Goal: Find specific page/section: Find specific page/section

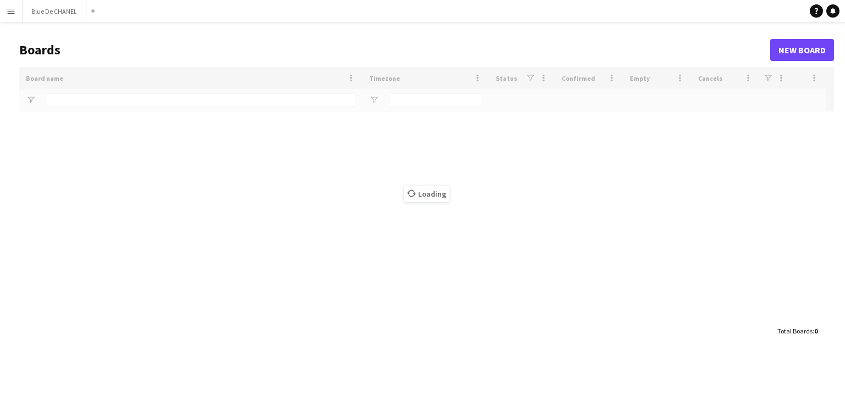
type input "***"
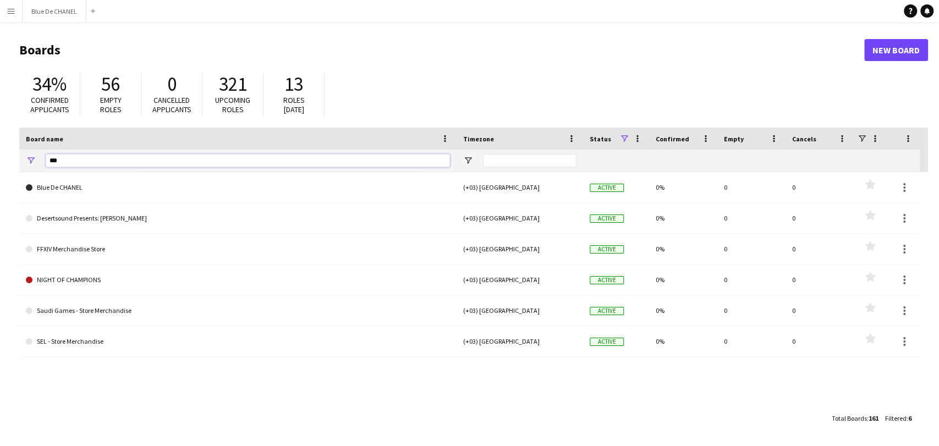
click at [111, 163] on input "***" at bounding box center [248, 160] width 404 height 13
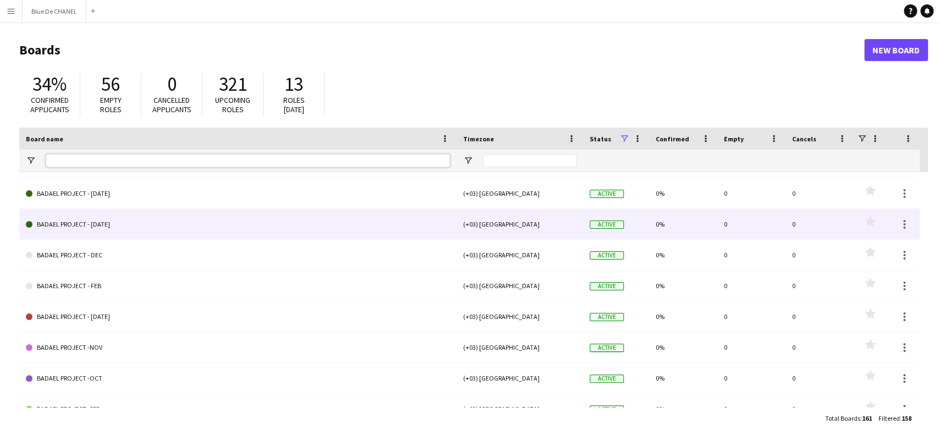
scroll to position [672, 0]
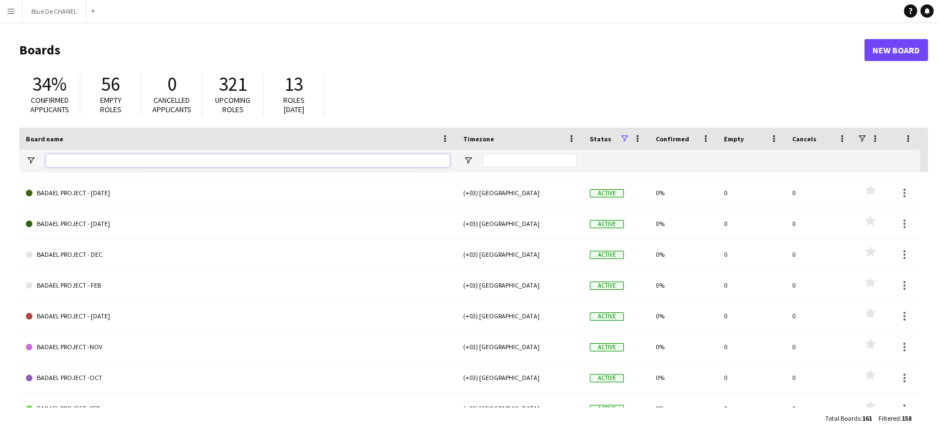
click at [148, 162] on input "Board name Filter Input" at bounding box center [248, 160] width 404 height 13
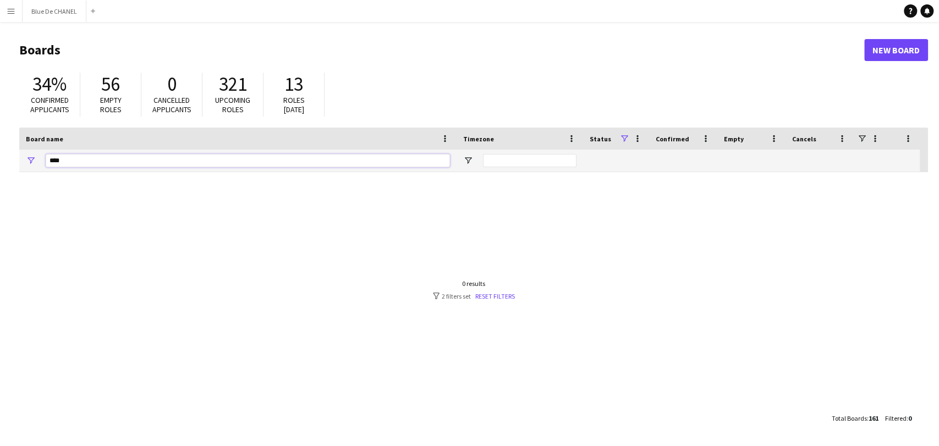
scroll to position [0, 0]
type input "*"
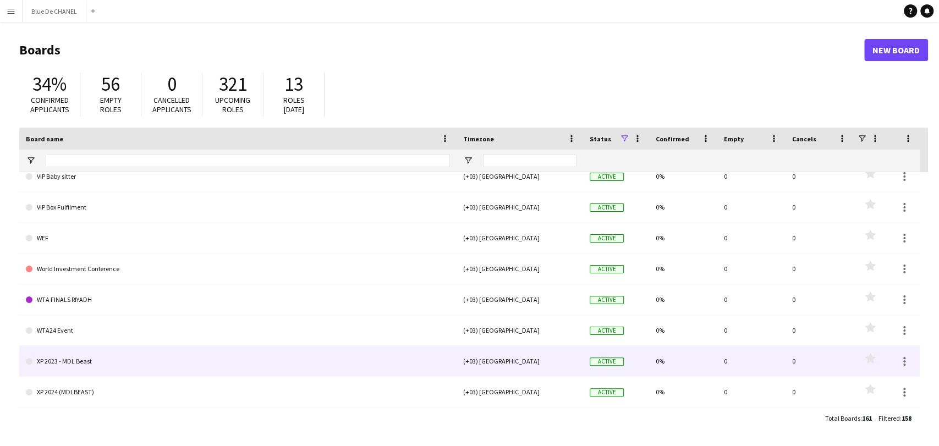
drag, startPoint x: 142, startPoint y: 375, endPoint x: 102, endPoint y: 428, distance: 67.2
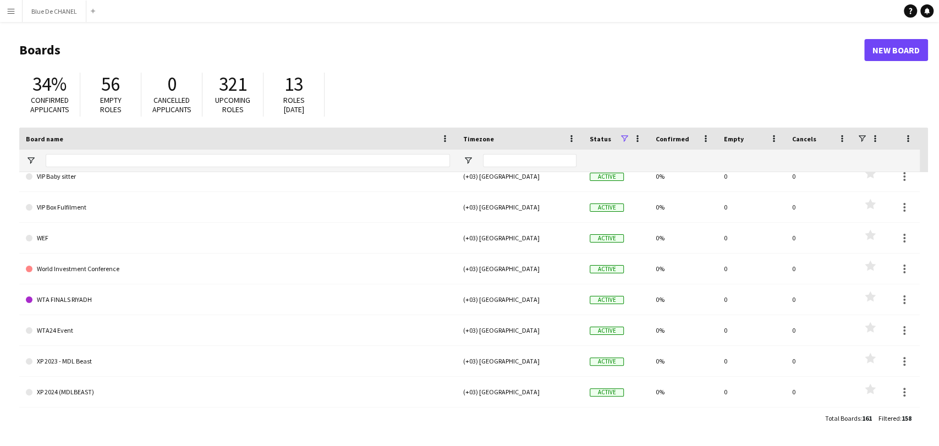
drag, startPoint x: 102, startPoint y: 428, endPoint x: 56, endPoint y: 422, distance: 47.2
click at [56, 401] on div "Total Boards : 161 Filtered : 158" at bounding box center [473, 418] width 909 height 21
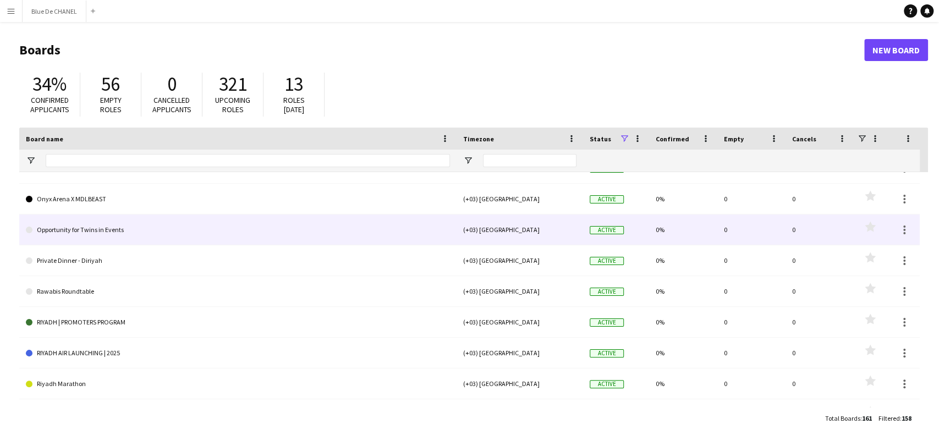
click at [159, 234] on link "Opportunity for Twins in Events" at bounding box center [238, 229] width 424 height 31
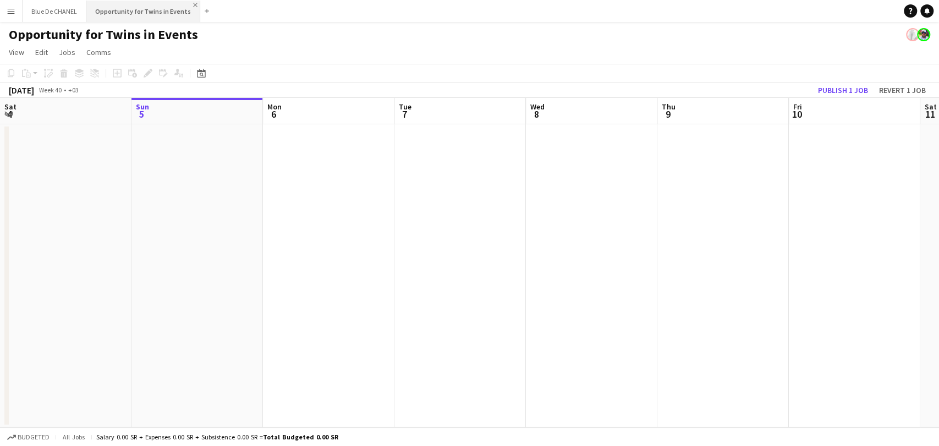
click at [193, 5] on app-icon "Close" at bounding box center [195, 5] width 4 height 4
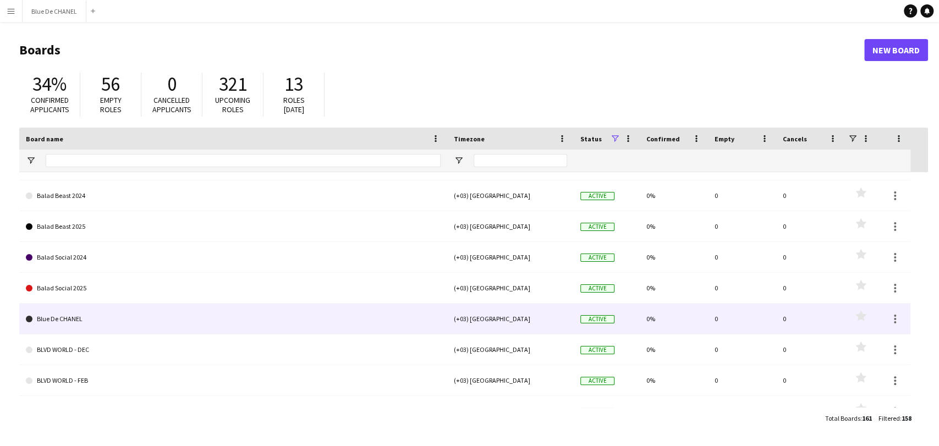
click at [115, 325] on link "Blue De CHANEL" at bounding box center [233, 319] width 415 height 31
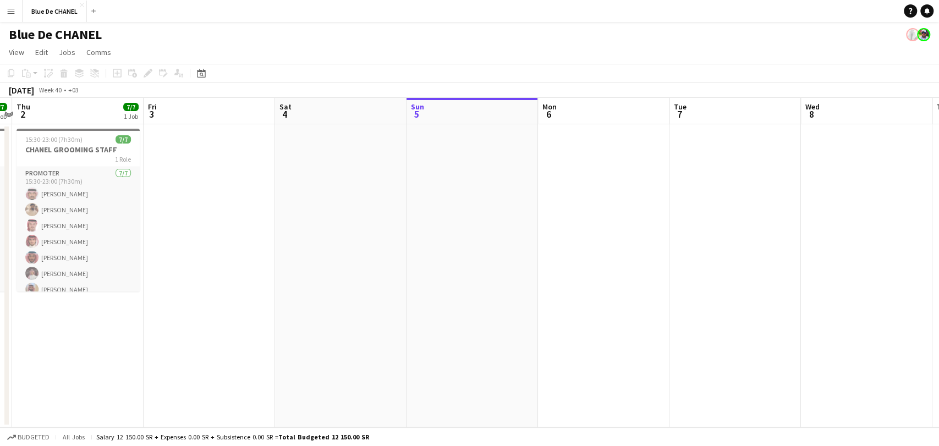
drag, startPoint x: 337, startPoint y: 307, endPoint x: 612, endPoint y: 323, distance: 275.4
click at [612, 323] on app-calendar-viewport "Tue 30 7/7 1 Job Wed 1 7/7 1 Job Thu 2 7/7 1 Job Fri 3 Sat 4 Sun 5 Mon 6 Tue 7 …" at bounding box center [469, 262] width 939 height 329
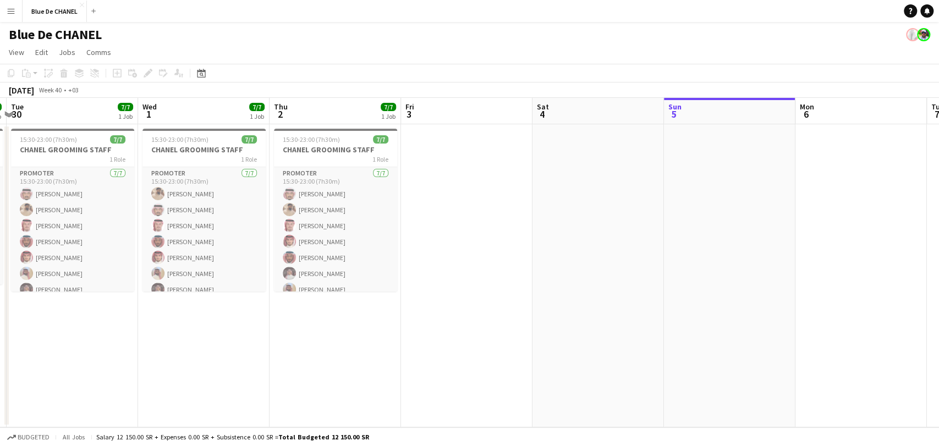
drag, startPoint x: 223, startPoint y: 318, endPoint x: 479, endPoint y: 329, distance: 256.5
click at [479, 329] on app-calendar-viewport "Sun 28 Mon 29 6/6 1 Job Tue 30 7/7 1 Job Wed 1 7/7 1 Job Thu 2 7/7 1 Job Fri 3 …" at bounding box center [469, 262] width 939 height 329
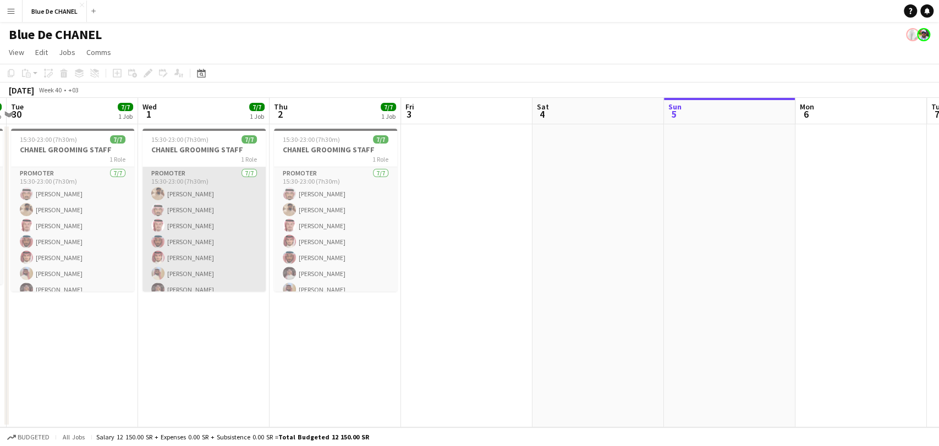
click at [190, 247] on app-card-role "PROMOTER [DATE] 15:30-23:00 (7h30m) [PERSON_NAME] [PERSON_NAME] [PERSON_NAME] […" at bounding box center [203, 233] width 123 height 133
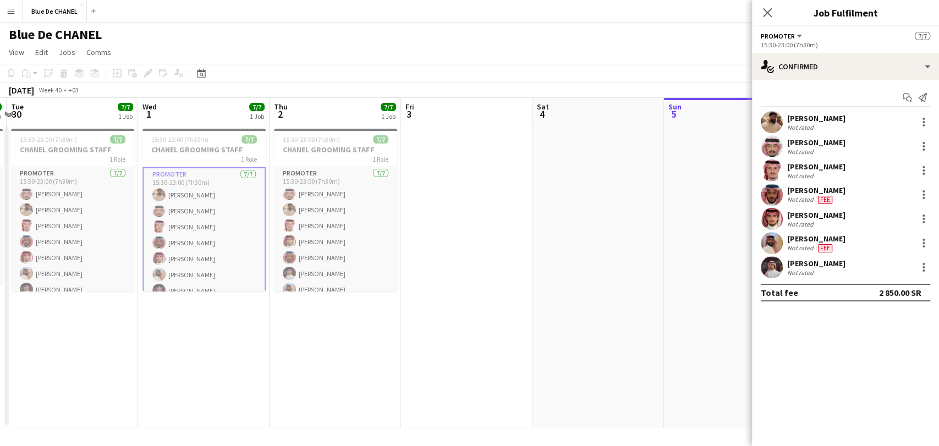
click at [766, 245] on app-user-avatar at bounding box center [772, 243] width 22 height 22
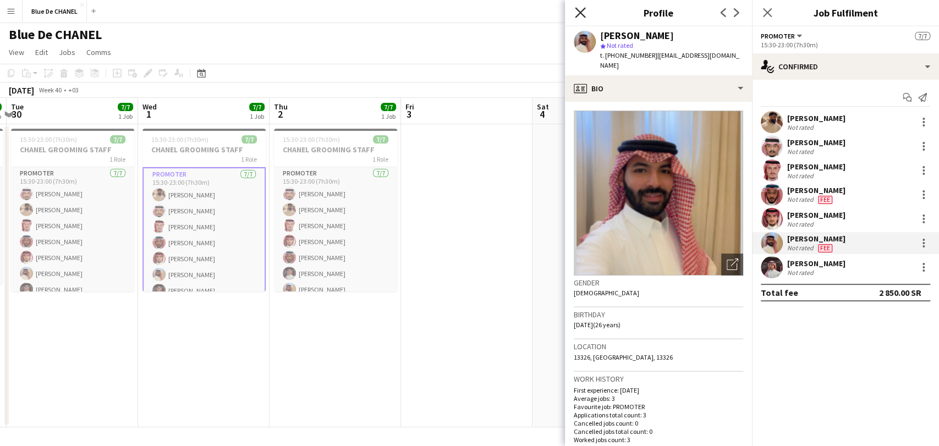
click at [582, 16] on icon "Close pop-in" at bounding box center [580, 12] width 10 height 10
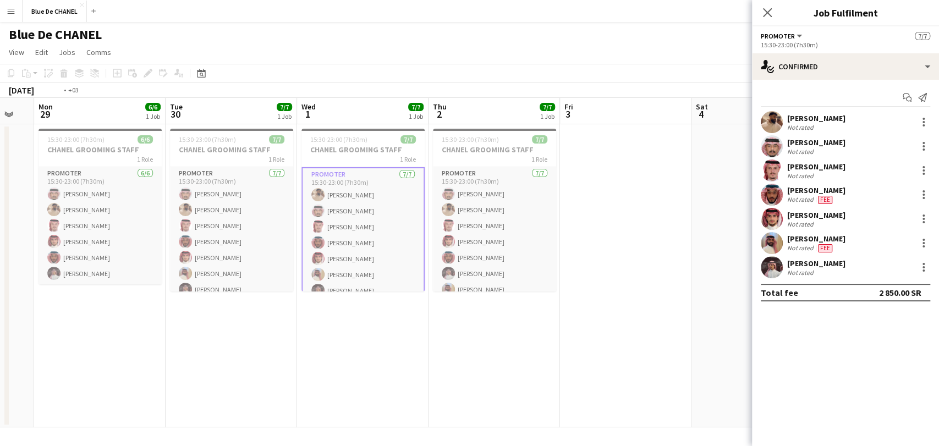
drag, startPoint x: 262, startPoint y: 360, endPoint x: 443, endPoint y: 356, distance: 181.0
click at [427, 357] on app-calendar-viewport "Sat 27 Sun 28 Mon 29 6/6 1 Job Tue 30 7/7 1 Job Wed 1 7/7 1 Job Thu 2 7/7 1 Job…" at bounding box center [469, 262] width 939 height 329
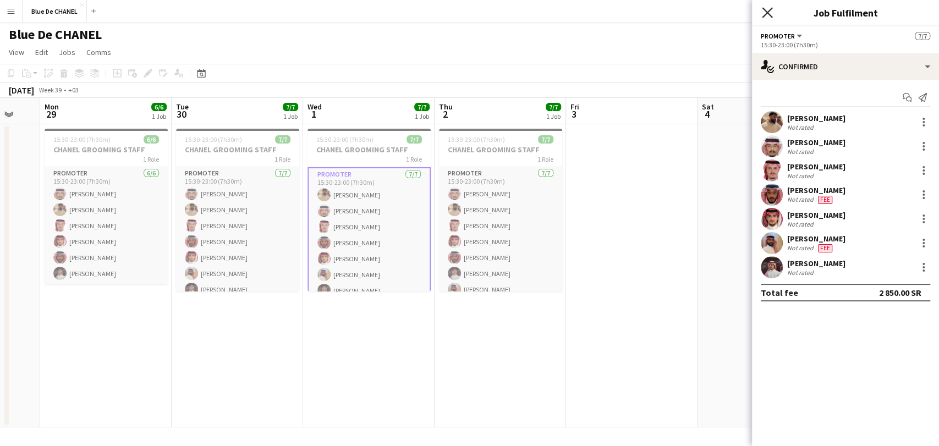
click at [767, 10] on icon "Close pop-in" at bounding box center [767, 12] width 10 height 10
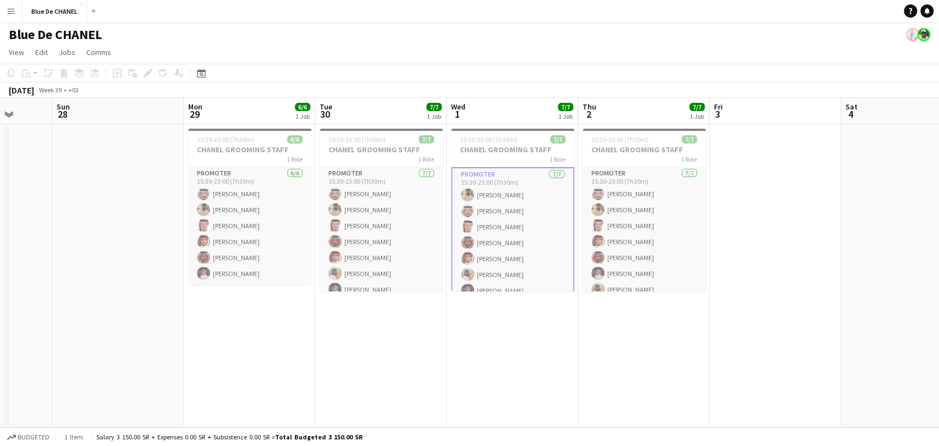
drag, startPoint x: 323, startPoint y: 315, endPoint x: 431, endPoint y: 328, distance: 108.7
click at [465, 324] on app-calendar-viewport "Thu 25 Fri 26 Sat 27 Sun 28 Mon 29 6/6 1 Job Tue 30 7/7 1 Job Wed 1 7/7 1 Job T…" at bounding box center [469, 262] width 939 height 329
click at [81, 3] on app-icon "Close" at bounding box center [82, 5] width 4 height 4
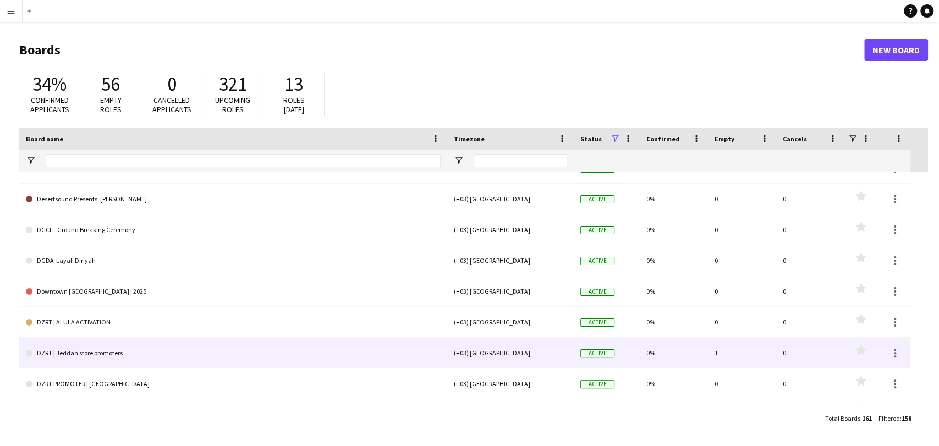
click at [134, 357] on link "DZRT | Jeddah store promoters" at bounding box center [233, 353] width 415 height 31
